Goal: Check status: Check status

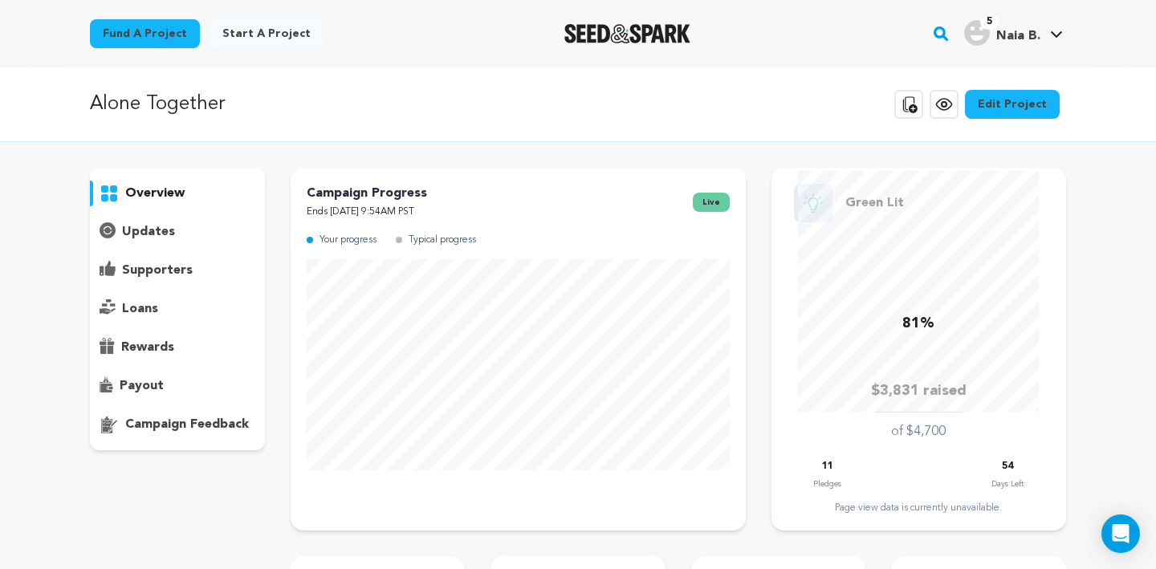
click at [202, 260] on div "supporters" at bounding box center [177, 271] width 175 height 26
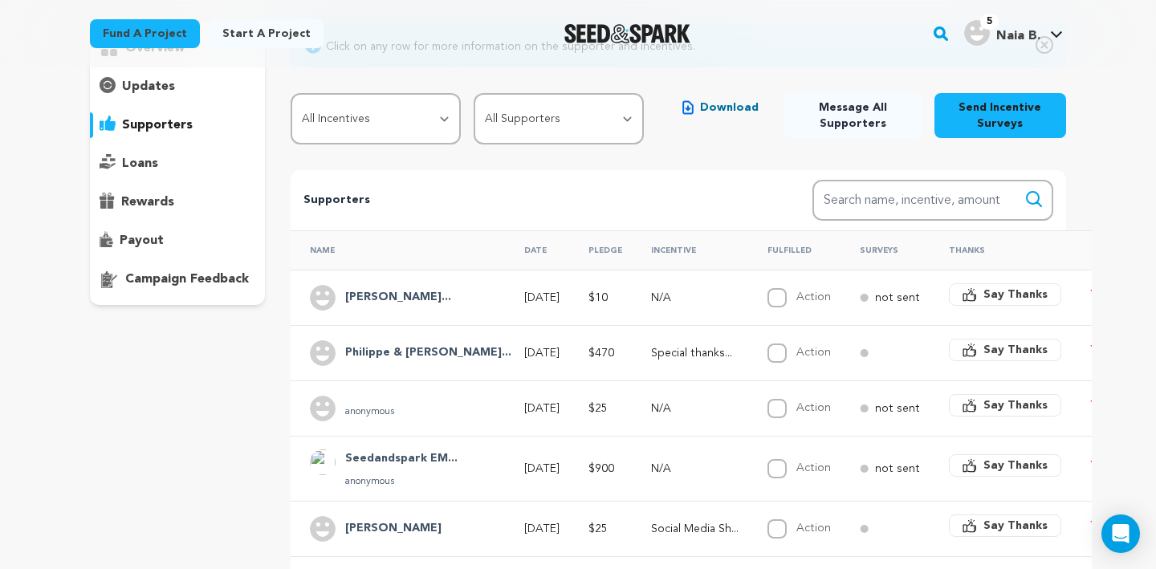
scroll to position [141, 0]
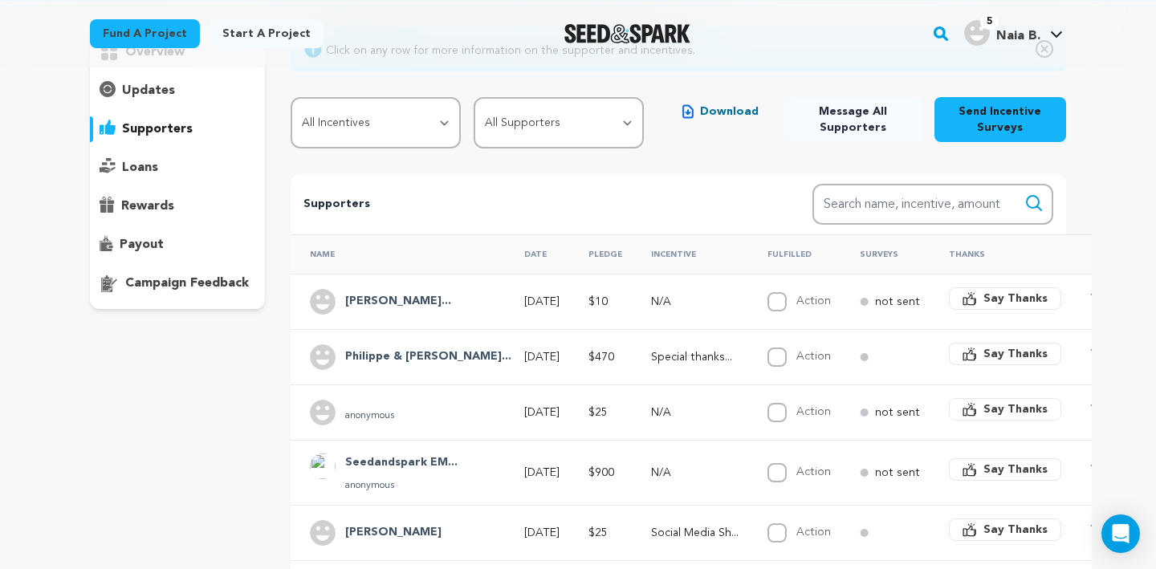
click at [413, 363] on h4 "Philippe & [PERSON_NAME]..." at bounding box center [428, 357] width 166 height 19
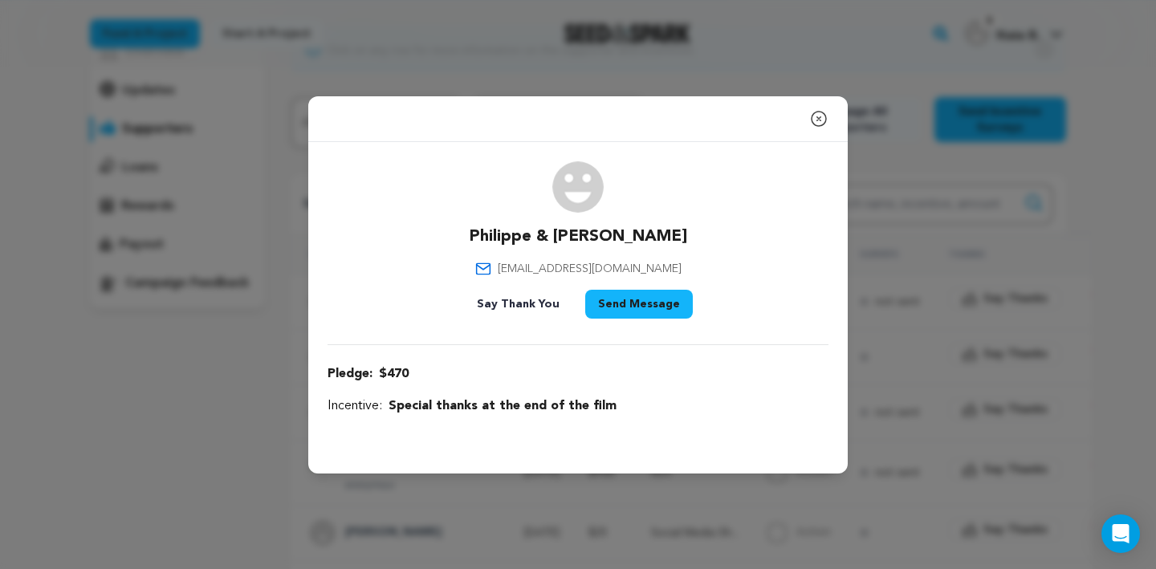
click at [823, 110] on icon "button" at bounding box center [818, 118] width 19 height 19
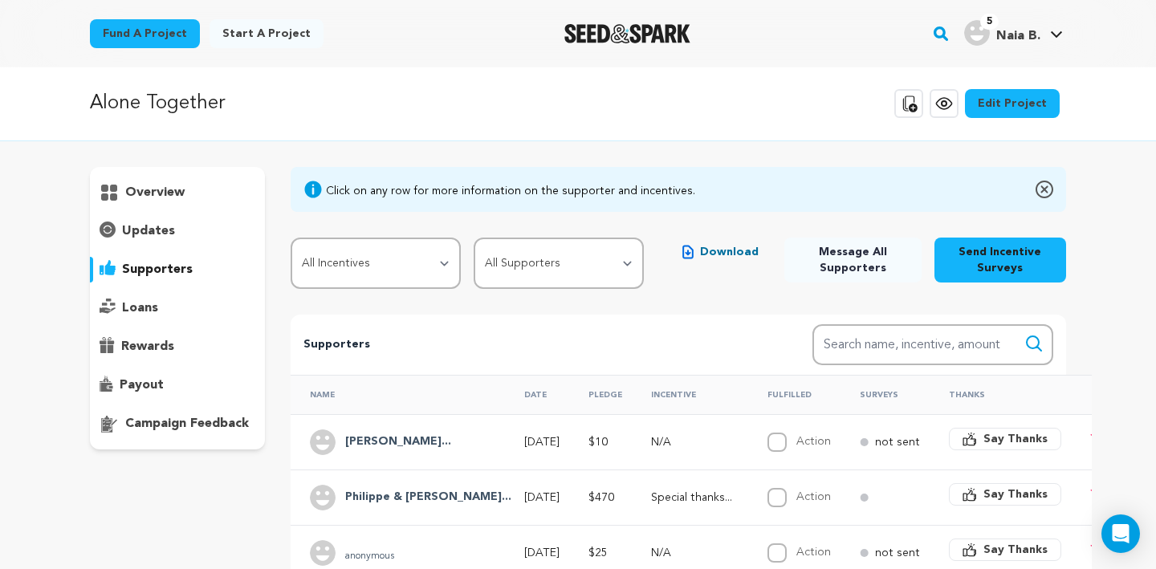
scroll to position [0, 0]
click at [410, 441] on h4 "[PERSON_NAME]..." at bounding box center [398, 442] width 106 height 19
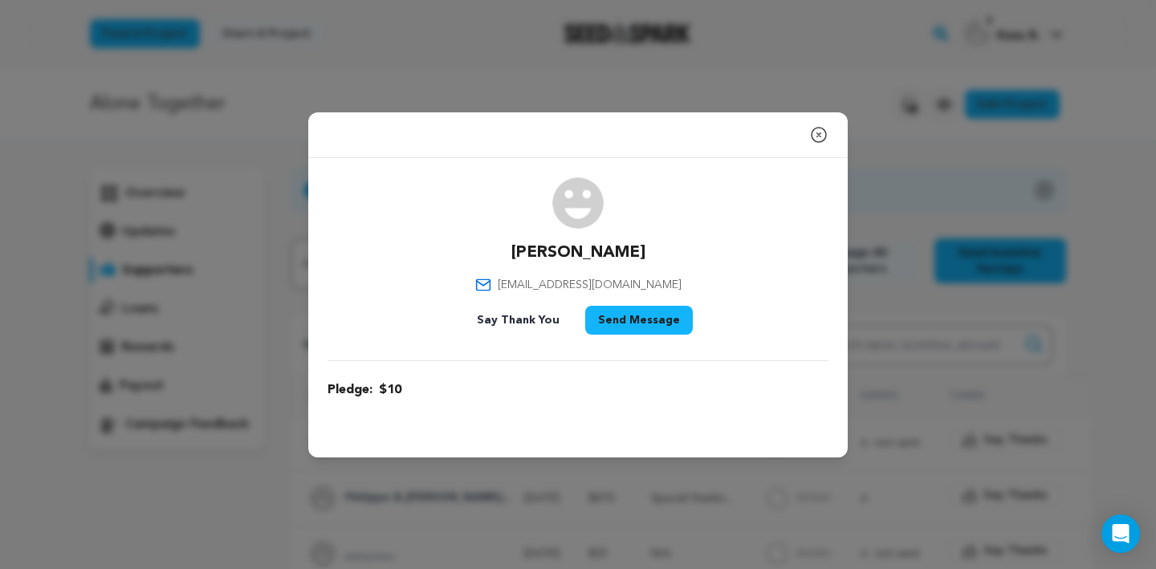
click at [818, 143] on icon "button" at bounding box center [818, 134] width 19 height 19
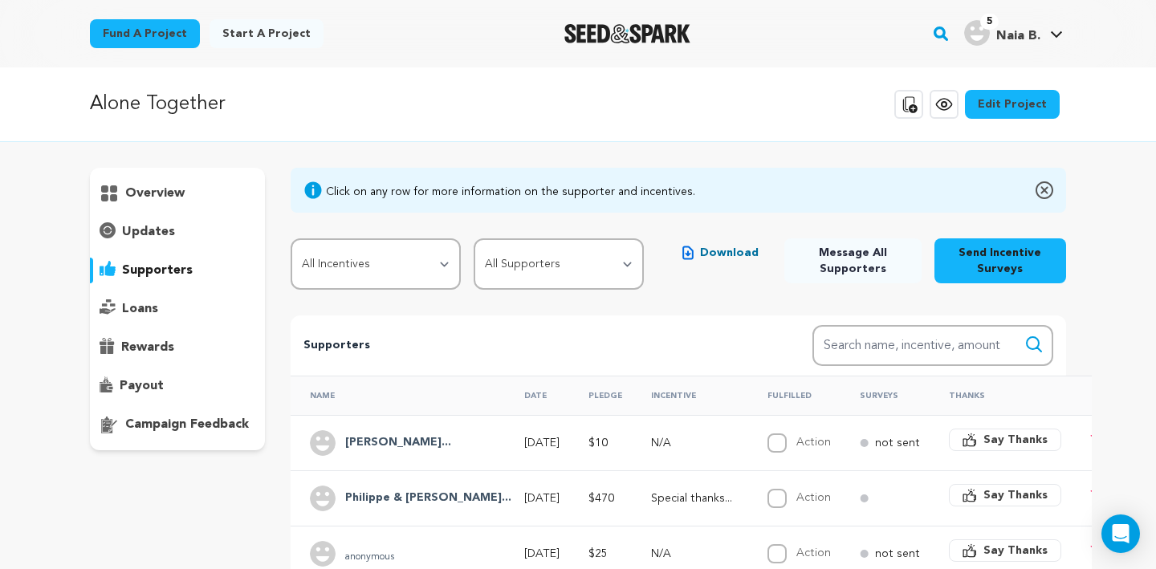
click at [215, 202] on div "overview" at bounding box center [177, 194] width 175 height 26
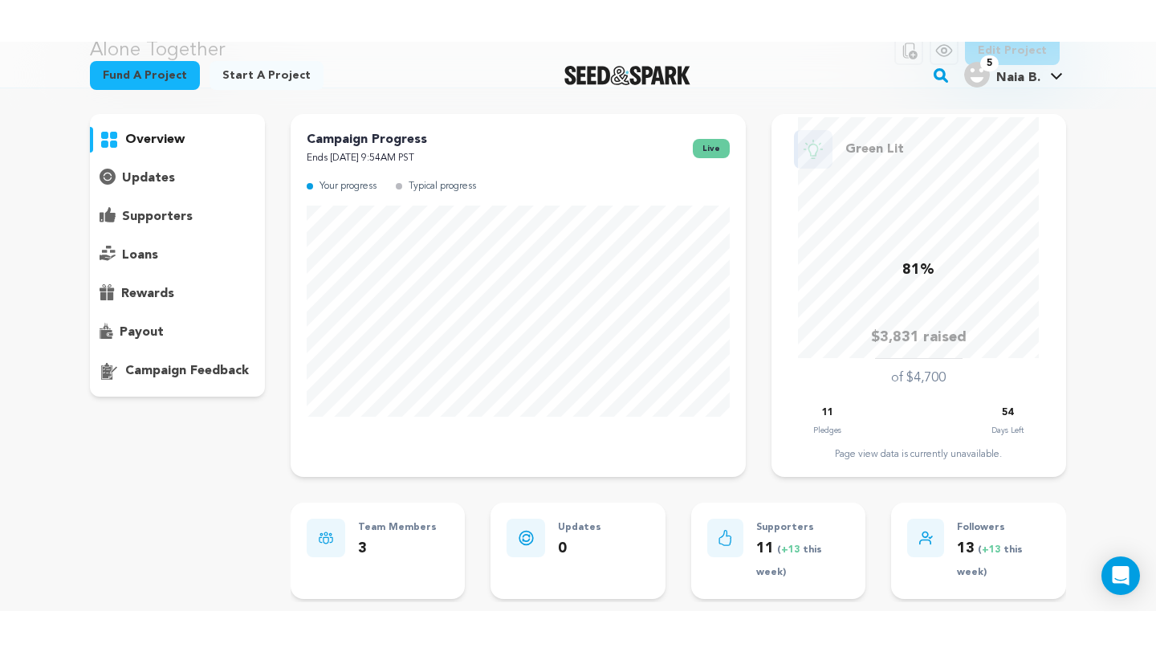
scroll to position [100, 0]
